Goal: Complete application form

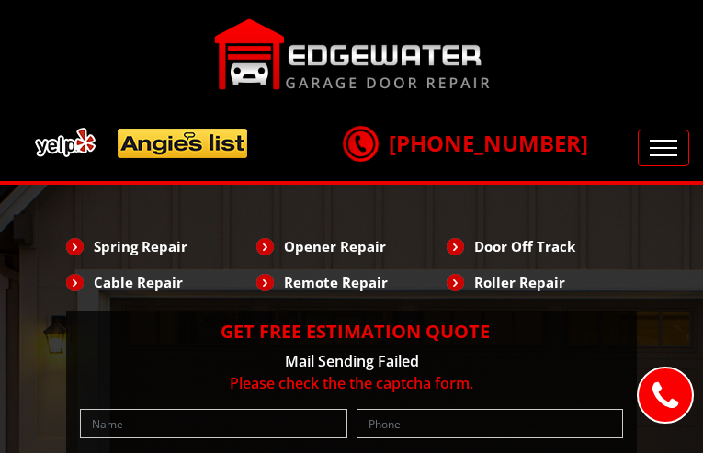
type input "YwZZvstE"
type input "2041759291"
type input "[EMAIL_ADDRESS][DOMAIN_NAME]"
type input "ekxTWsiJEgkbr"
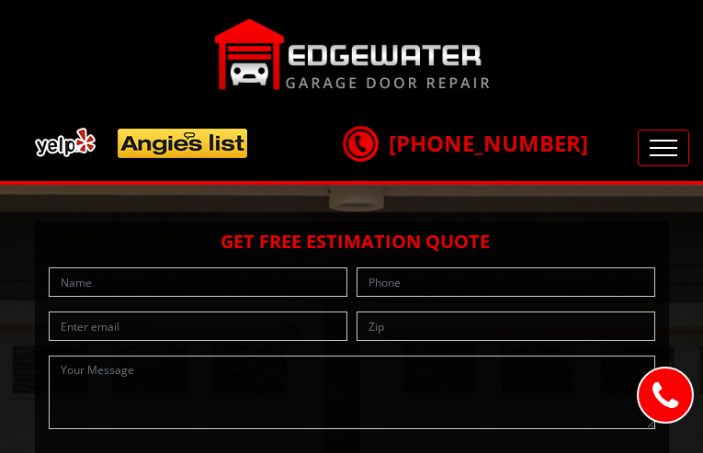
type input "gyKPjyCZ"
type input "6265639295"
type input "[EMAIL_ADDRESS][DOMAIN_NAME]"
type input "KzRxsIIkzHPlQDL"
type input "olmTVWIYilNQeVq"
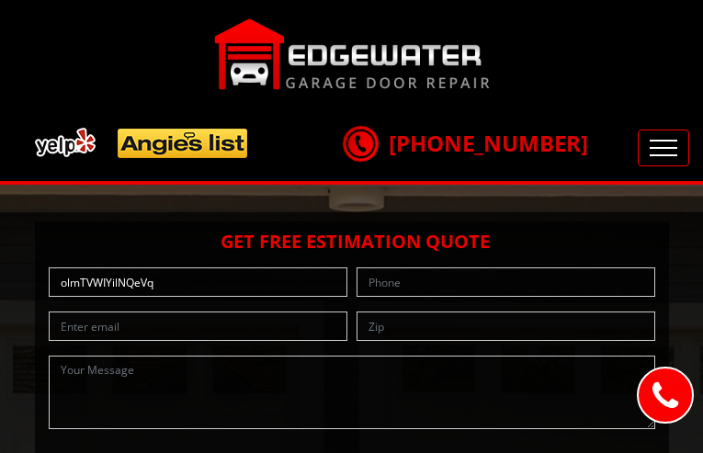
type input "7864937830"
type input "[EMAIL_ADDRESS][DOMAIN_NAME]"
type input "jRXAPMqZ"
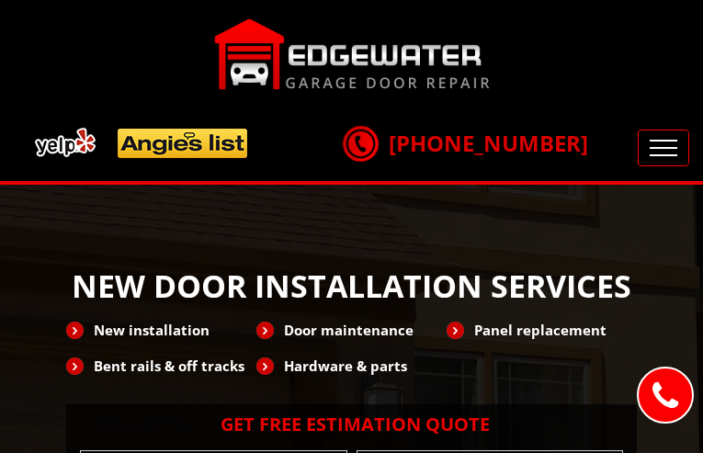
type input "HrgXZHZW"
type input "8348767043"
type input "[EMAIL_ADDRESS][DOMAIN_NAME]"
type input "GTjNrXyrtVYMNixi"
